Goal: Browse casually: Explore the website without a specific task or goal

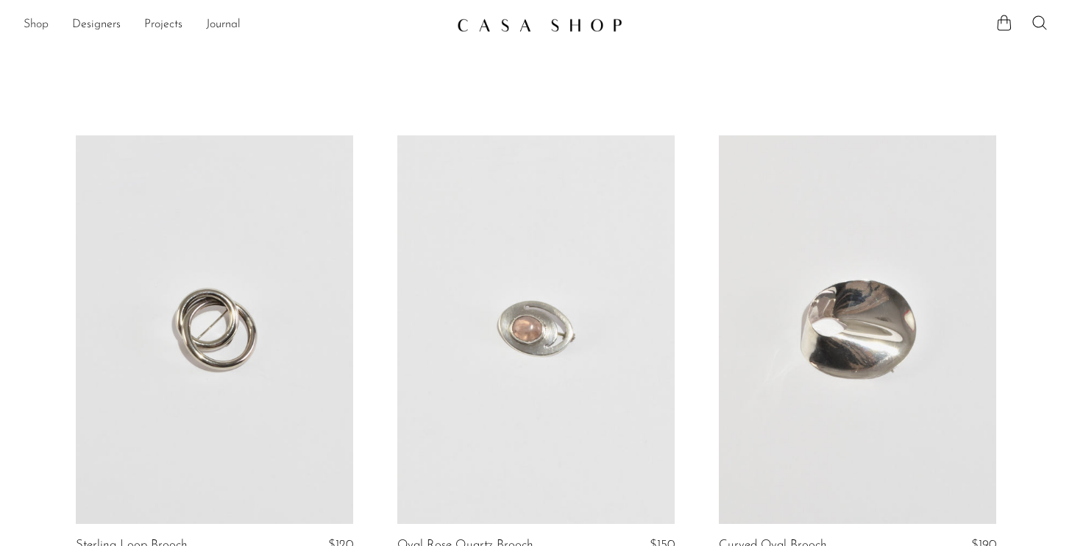
click at [37, 22] on link "Shop" at bounding box center [36, 24] width 25 height 19
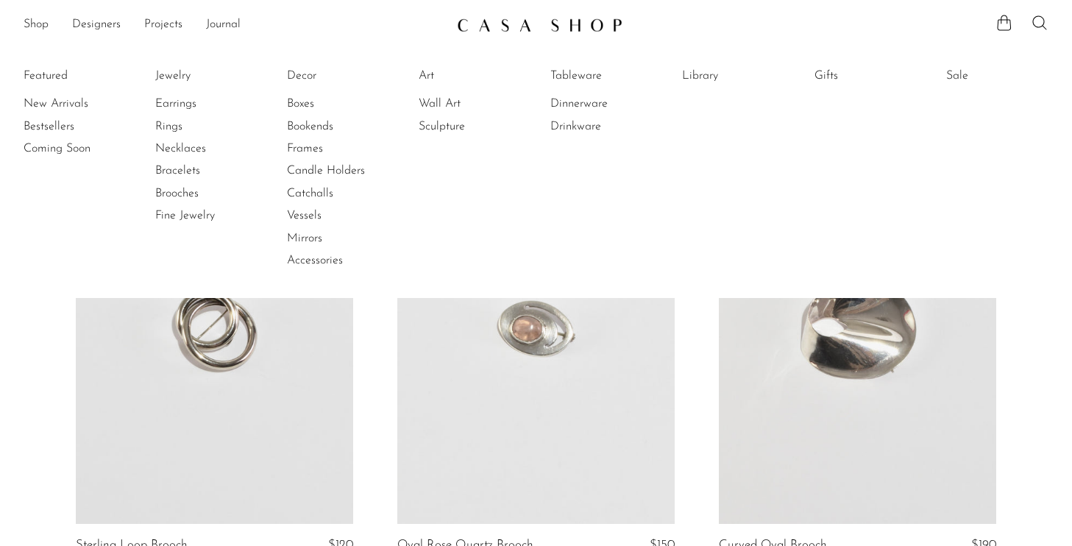
click at [52, 74] on li "Featured New Arrivals Bestsellers Coming Soon" at bounding box center [75, 168] width 102 height 213
click at [51, 76] on li "Featured New Arrivals Bestsellers Coming Soon" at bounding box center [75, 168] width 102 height 213
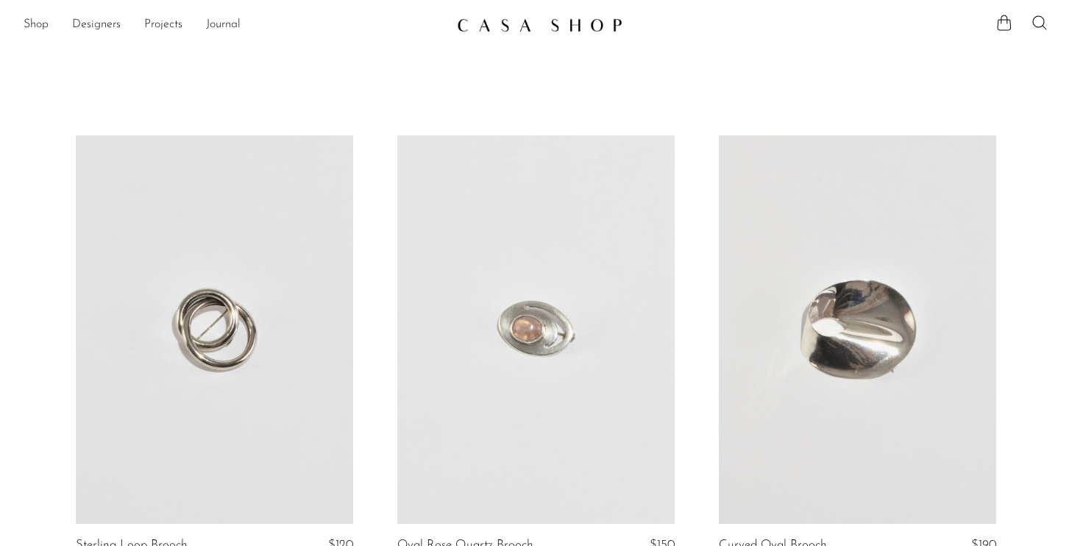
click at [471, 30] on img at bounding box center [540, 25] width 166 height 15
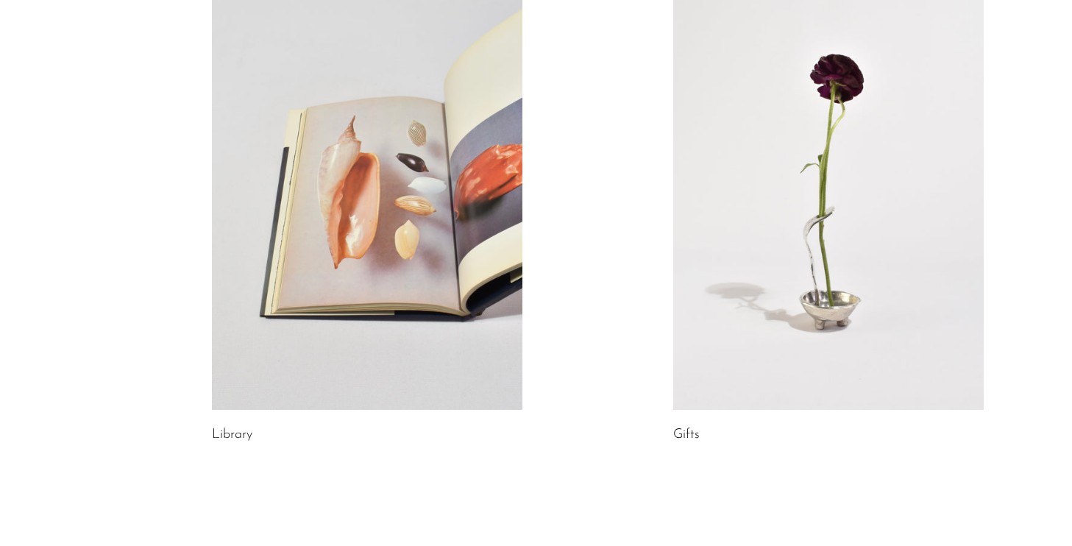
scroll to position [772, 0]
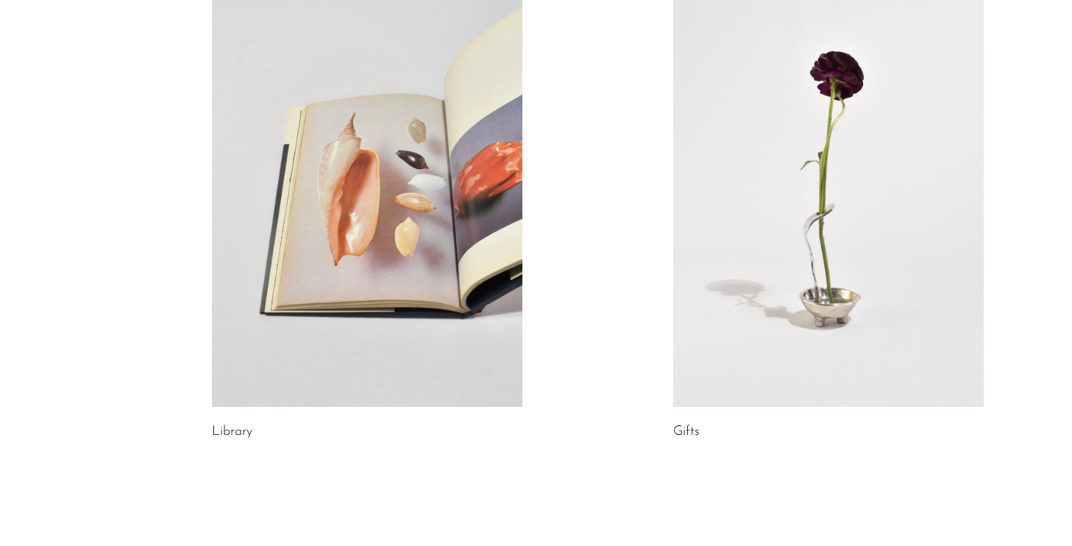
click at [354, 174] on link at bounding box center [367, 189] width 310 height 435
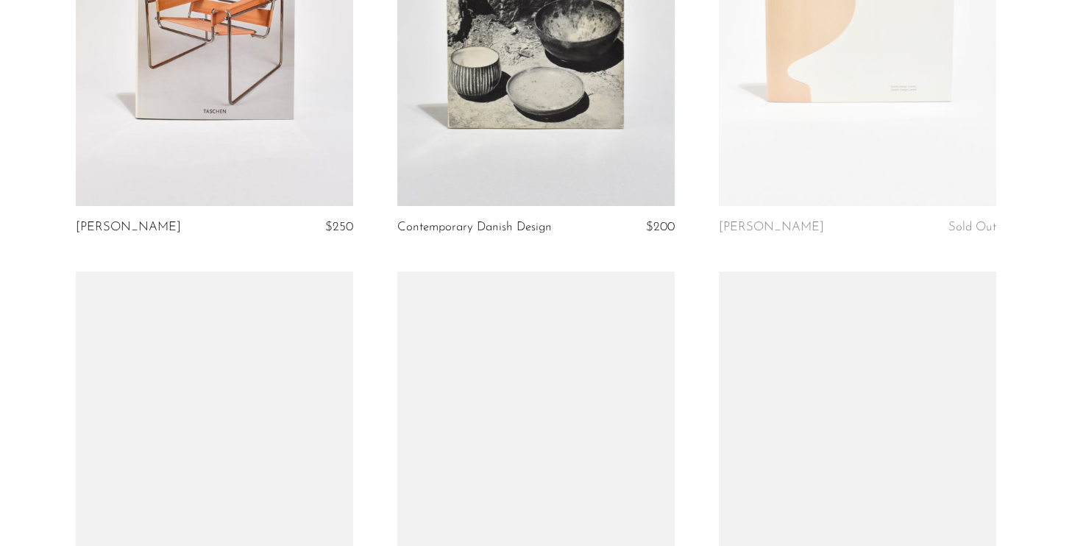
scroll to position [4536, 0]
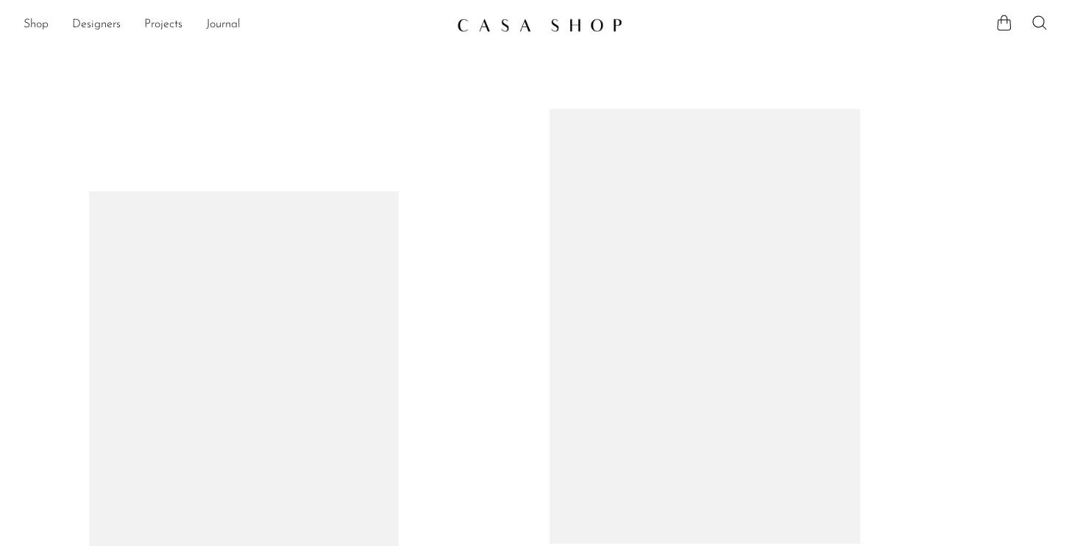
scroll to position [772, 0]
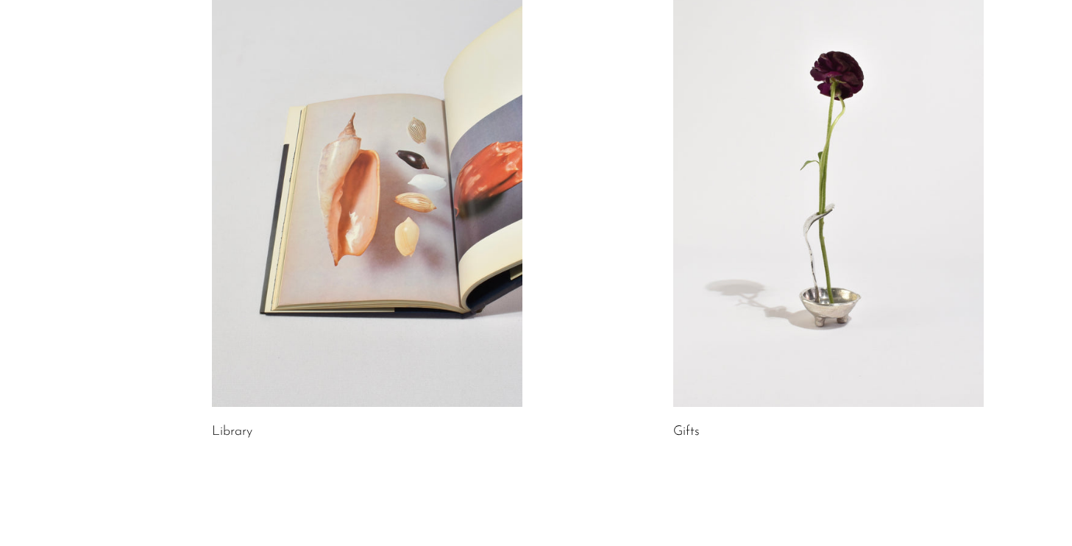
click at [796, 235] on link at bounding box center [828, 189] width 310 height 435
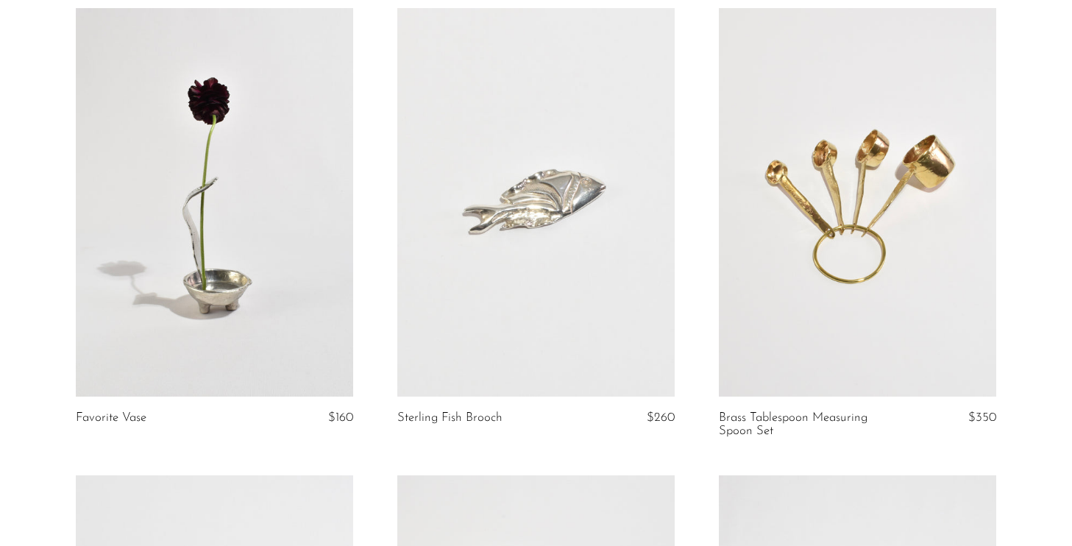
scroll to position [132, 0]
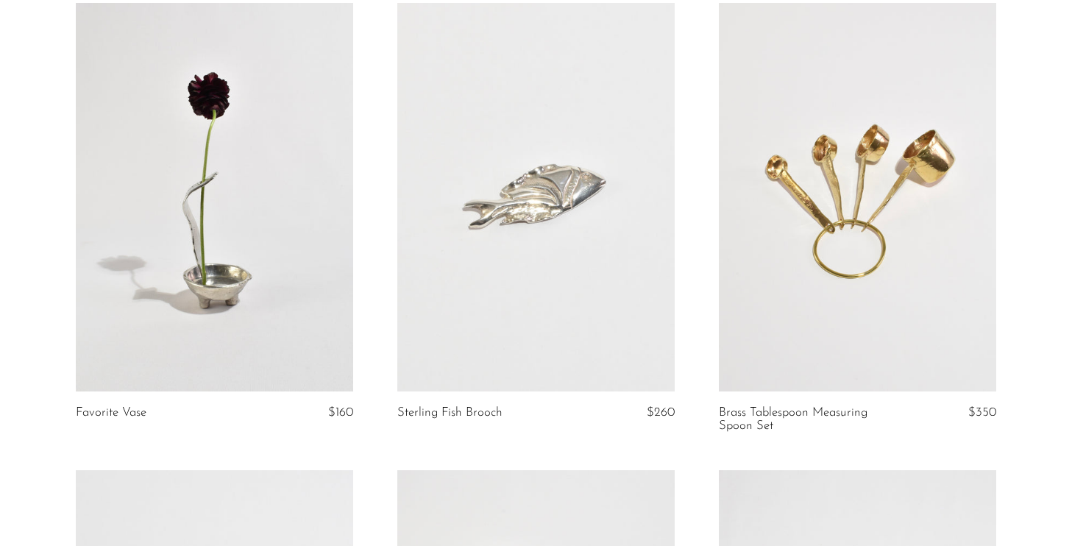
click at [234, 208] on link at bounding box center [214, 197] width 277 height 388
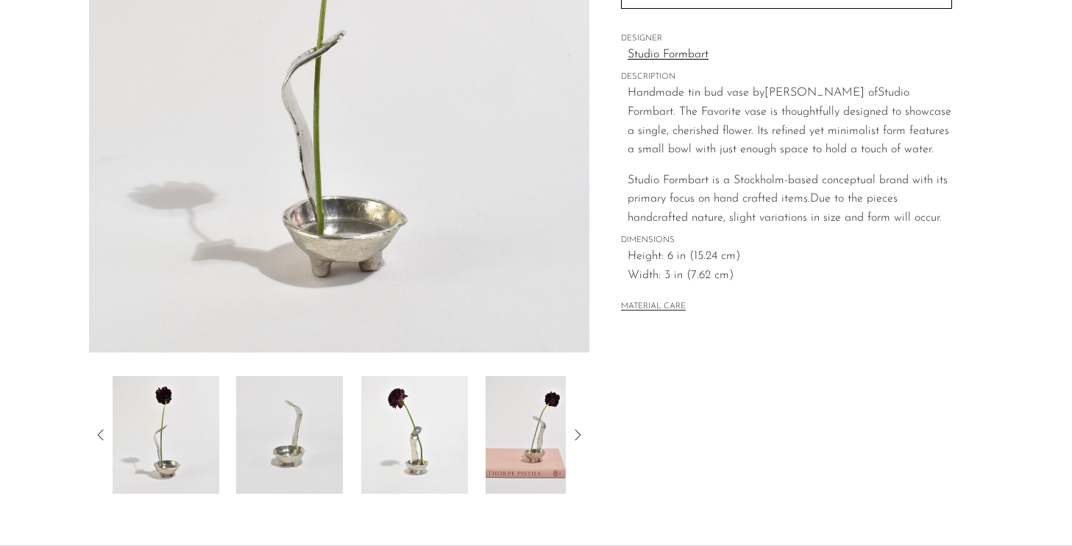
scroll to position [268, 0]
click at [463, 438] on img at bounding box center [414, 433] width 107 height 118
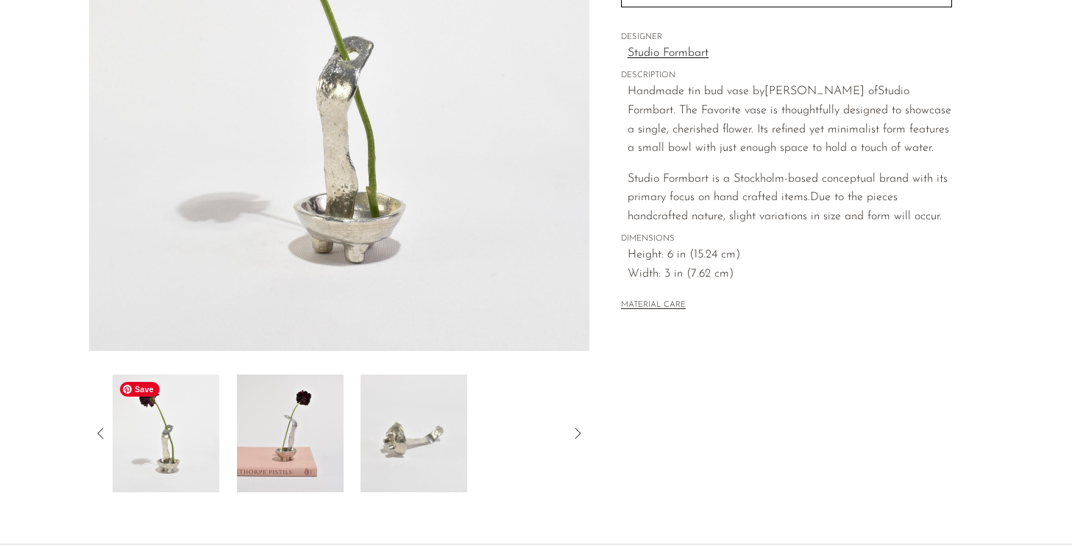
click at [176, 426] on img at bounding box center [166, 433] width 107 height 118
click at [141, 452] on img at bounding box center [165, 433] width 107 height 118
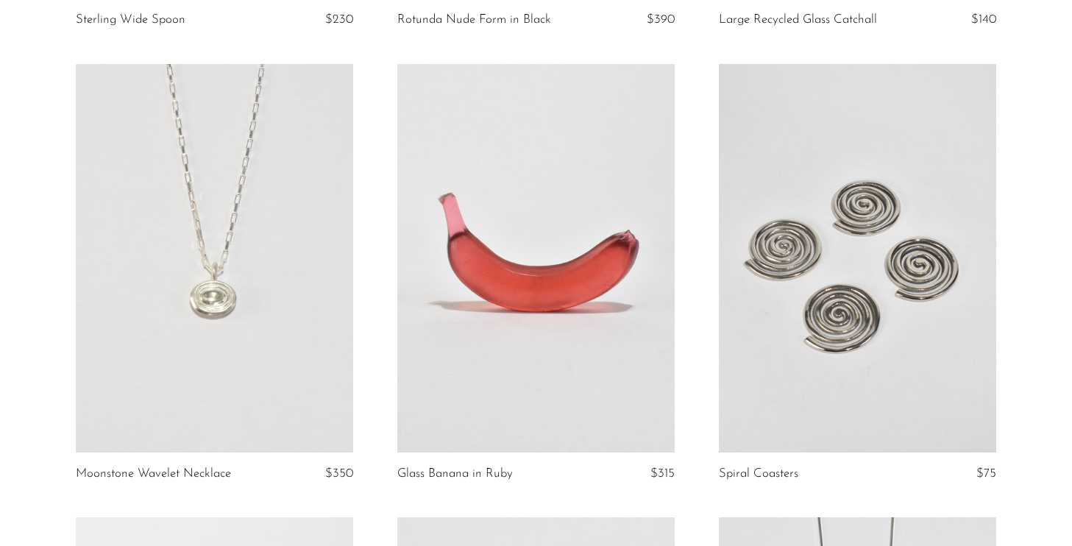
scroll to position [1003, 0]
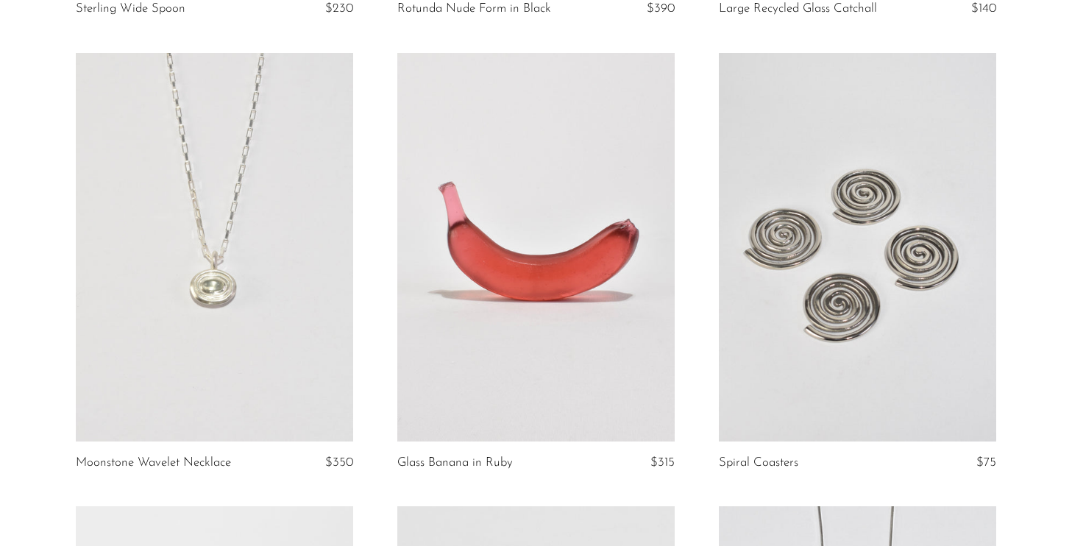
click at [905, 154] on link at bounding box center [857, 247] width 277 height 388
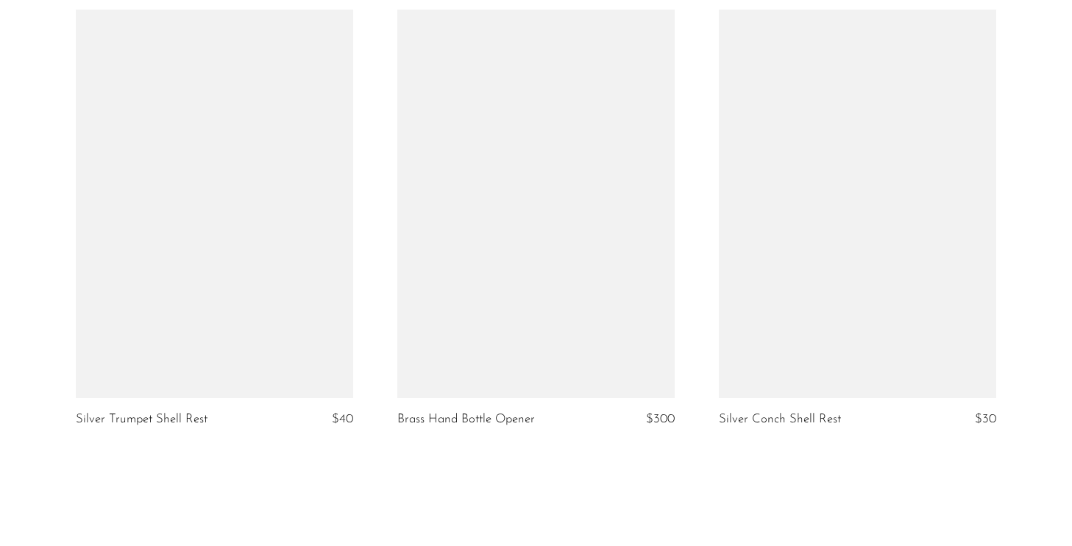
scroll to position [5160, 0]
